Goal: Task Accomplishment & Management: Manage account settings

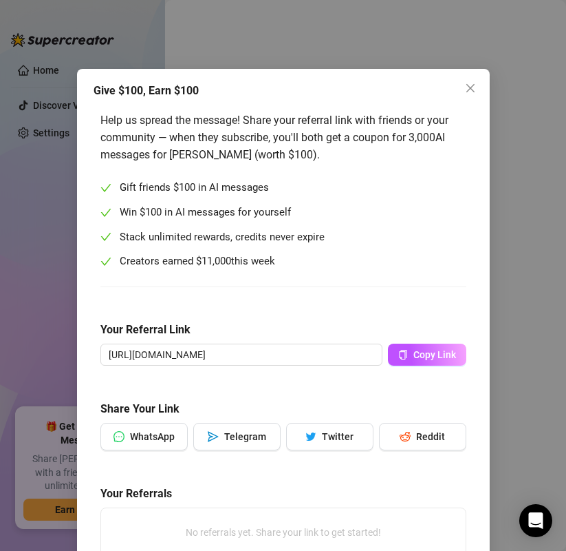
click at [25, 170] on div "Give $100, Earn $100 Help us spread the message! Share your referral link with …" at bounding box center [283, 275] width 566 height 551
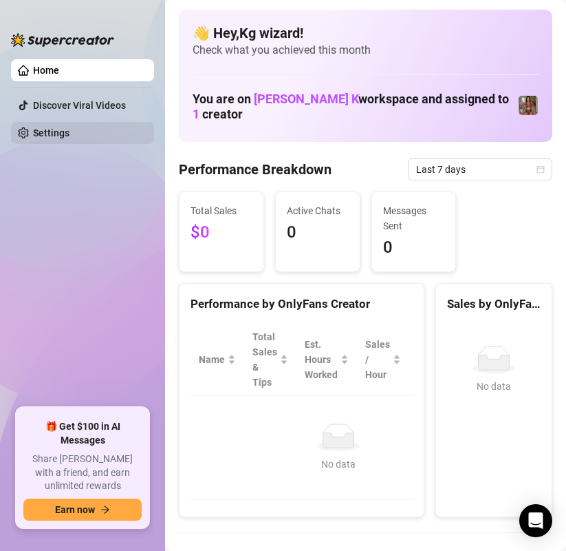
click at [33, 127] on link "Settings" at bounding box center [51, 132] width 36 height 11
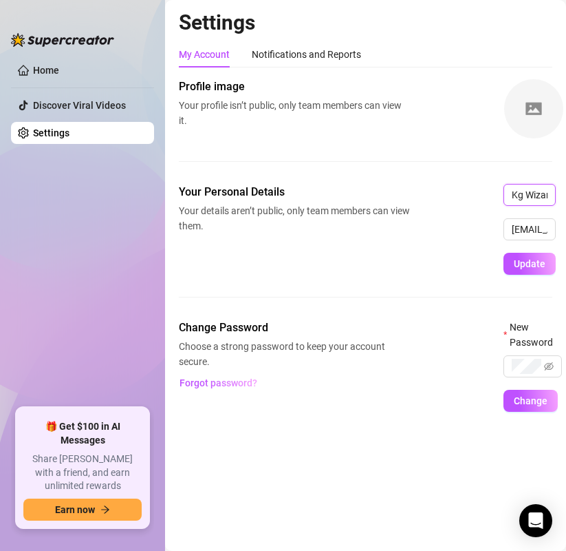
click at [530, 193] on input "Kg Wizard" at bounding box center [530, 195] width 52 height 22
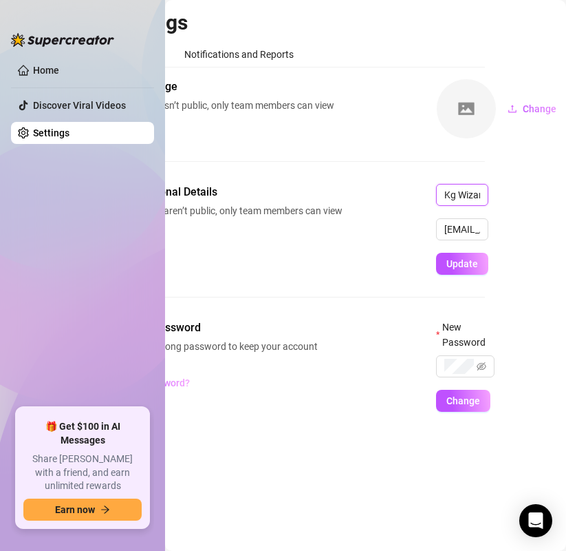
click at [473, 197] on input "Kg Wizard" at bounding box center [462, 195] width 52 height 22
type input "[PERSON_NAME]"
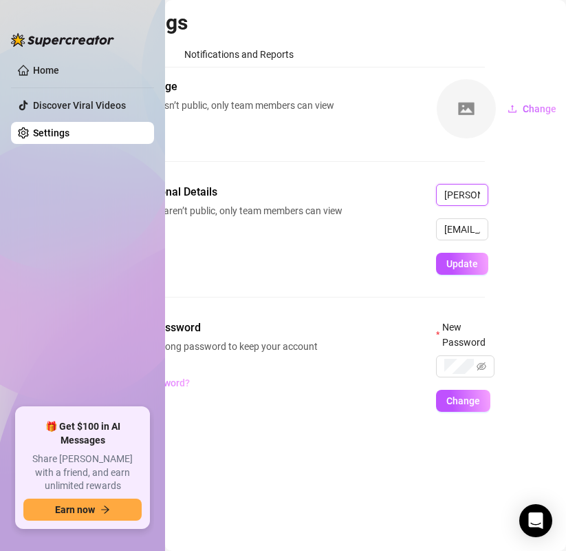
click at [436, 253] on button "Update" at bounding box center [462, 264] width 52 height 22
click at [467, 263] on span "Update" at bounding box center [463, 263] width 32 height 11
